Goal: Information Seeking & Learning: Learn about a topic

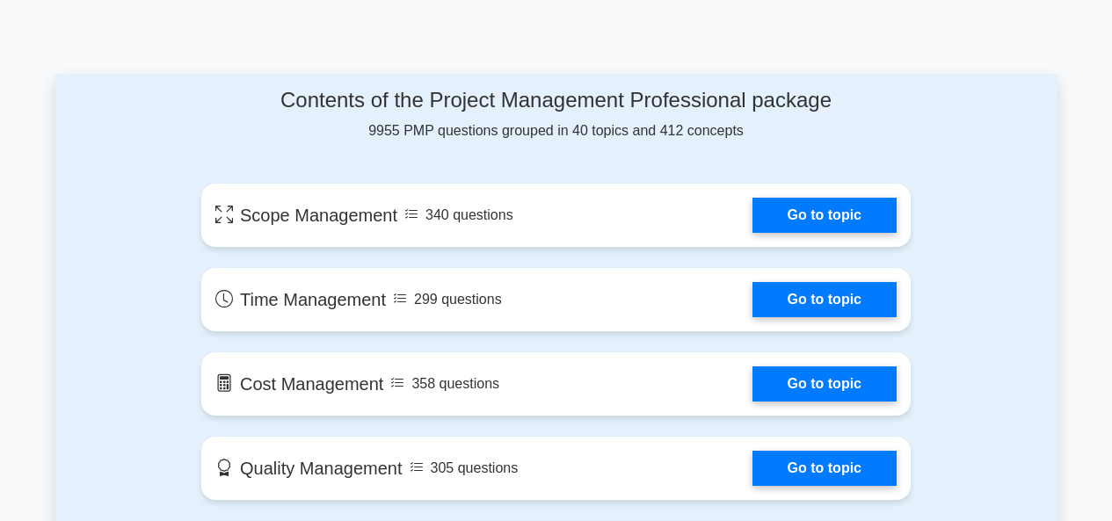
scroll to position [884, 0]
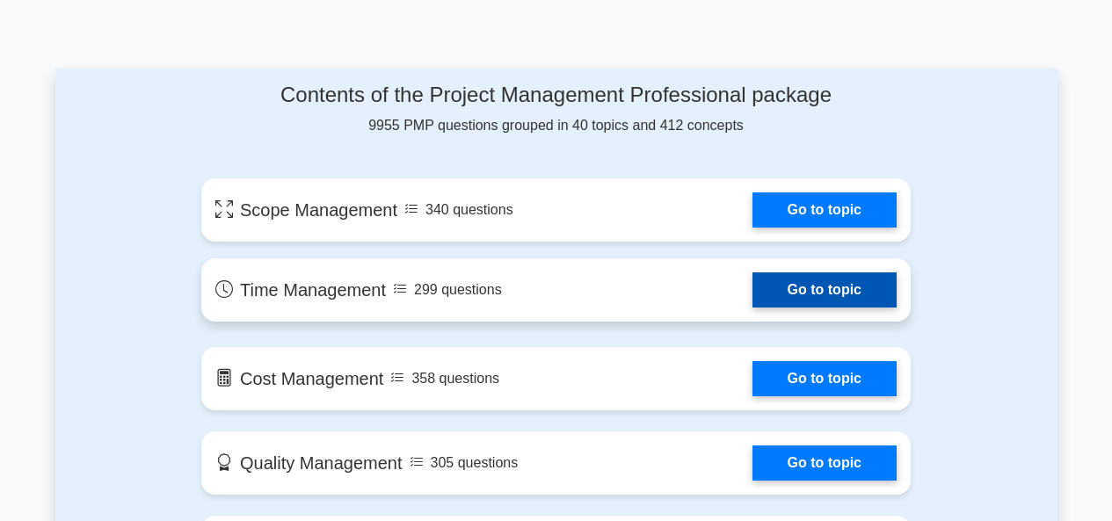
click at [794, 297] on link "Go to topic" at bounding box center [824, 289] width 144 height 35
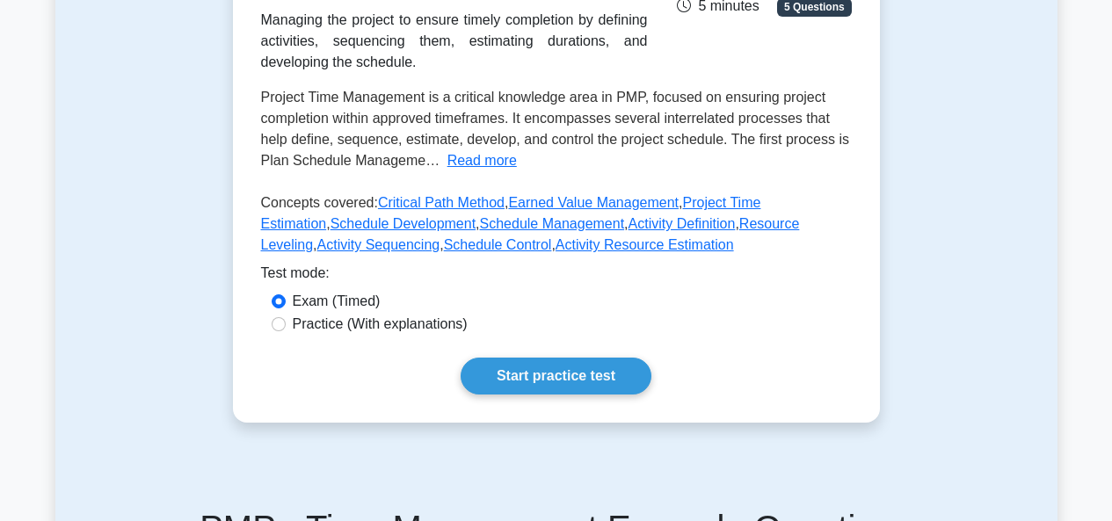
scroll to position [328, 0]
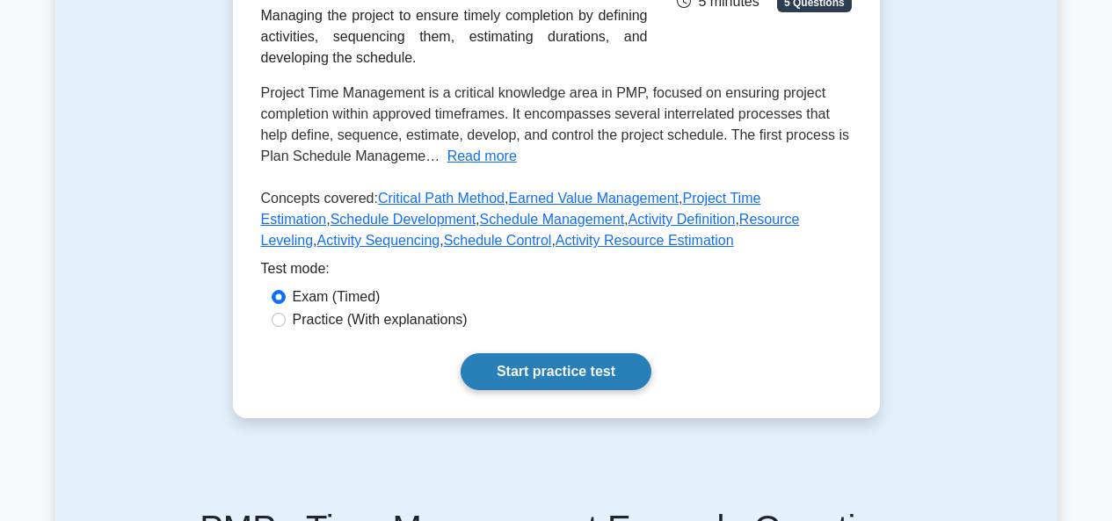
click at [545, 365] on link "Start practice test" at bounding box center [555, 371] width 191 height 37
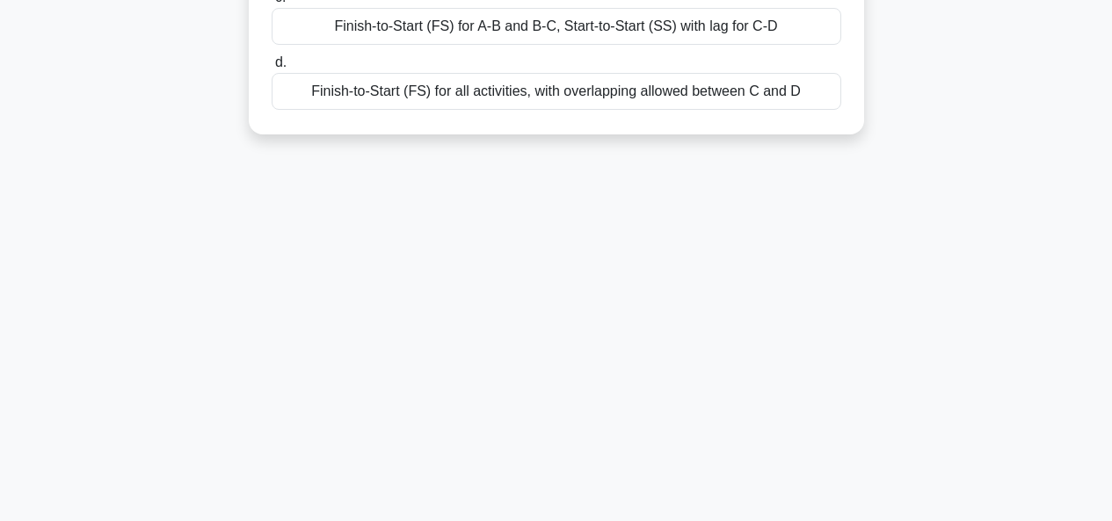
scroll to position [428, 0]
